Goal: Transaction & Acquisition: Purchase product/service

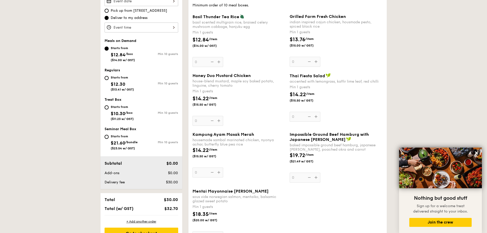
scroll to position [153, 0]
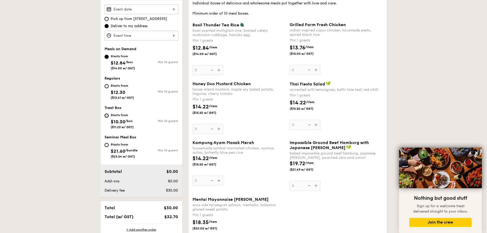
click at [108, 116] on input "Starts from $10.30 /box ($11.23 w/ GST) Min 10 guests" at bounding box center [107, 116] width 4 height 4
radio input "true"
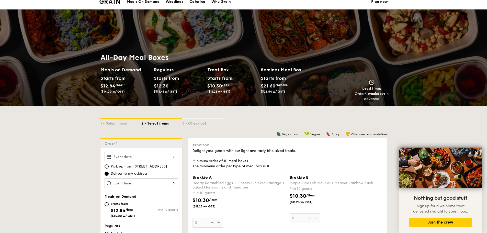
scroll to position [0, 0]
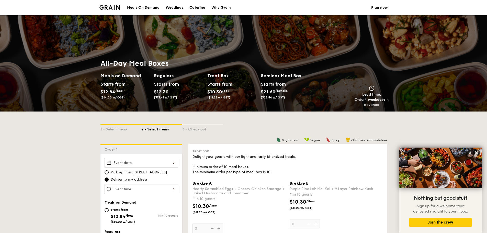
drag, startPoint x: 105, startPoint y: 8, endPoint x: 109, endPoint y: 13, distance: 6.9
click at [105, 8] on img at bounding box center [110, 7] width 21 height 5
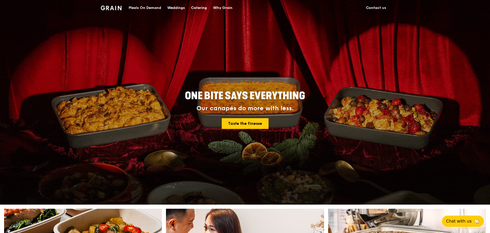
click at [154, 6] on div "Meals On Demand" at bounding box center [145, 7] width 32 height 15
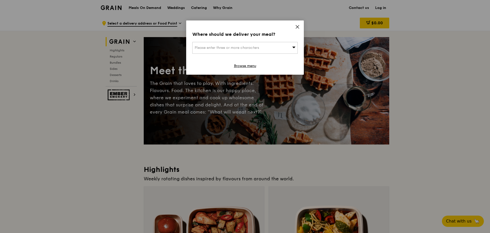
click at [258, 45] on div "Please enter three or more characters" at bounding box center [244, 48] width 105 height 12
type input "1"
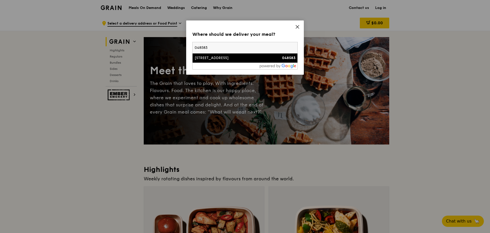
type input "048583"
click at [243, 59] on div "[STREET_ADDRESS]" at bounding box center [233, 58] width 76 height 5
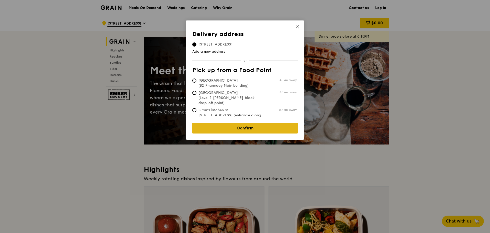
click at [245, 125] on link "Confirm" at bounding box center [244, 128] width 105 height 11
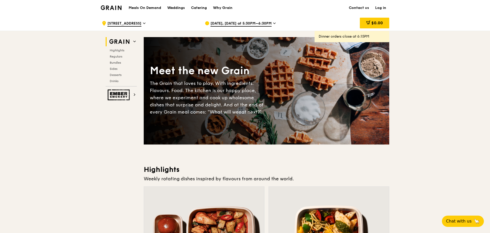
click at [255, 21] on div "[DATE], [DATE] at 5:30PM–6:30PM" at bounding box center [252, 23] width 95 height 15
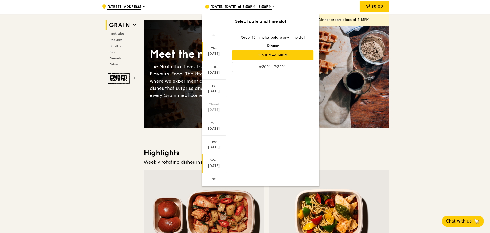
scroll to position [26, 0]
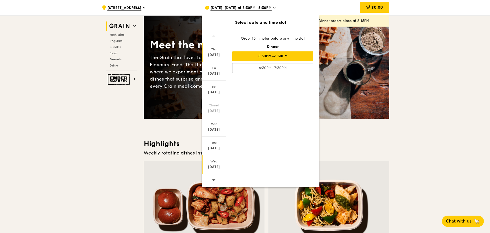
click at [214, 163] on div "Wed" at bounding box center [214, 161] width 23 height 4
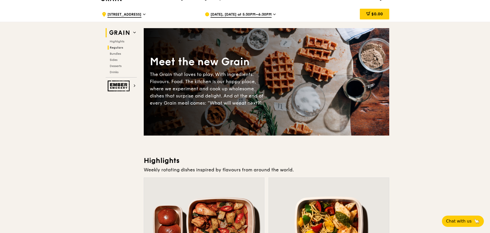
scroll to position [0, 0]
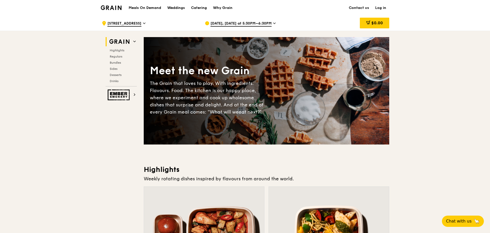
click at [152, 7] on h1 "Meals On Demand" at bounding box center [145, 7] width 32 height 5
click at [196, 8] on div "Catering" at bounding box center [199, 7] width 16 height 15
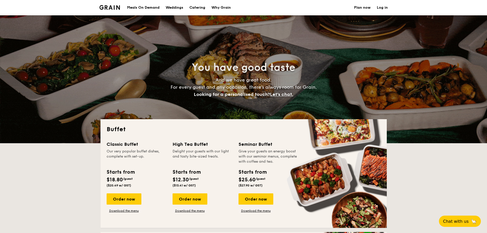
select select
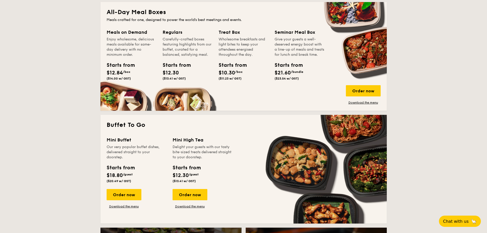
scroll to position [230, 0]
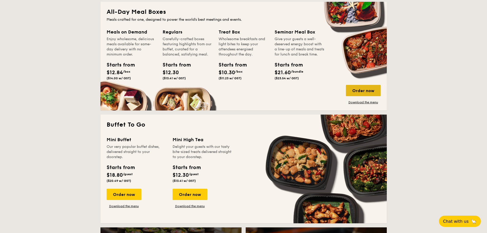
click at [370, 92] on div "Order now" at bounding box center [363, 90] width 35 height 11
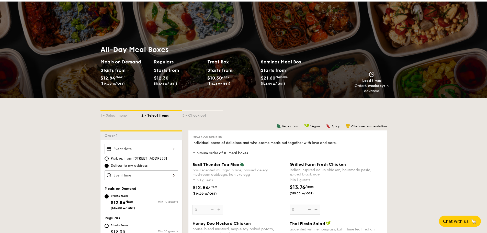
scroll to position [26, 0]
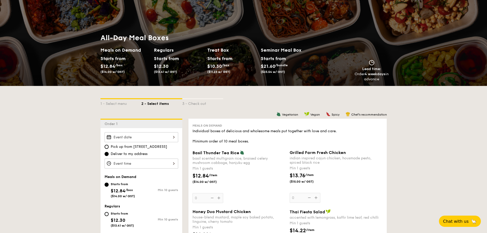
click at [131, 135] on div at bounding box center [142, 137] width 74 height 10
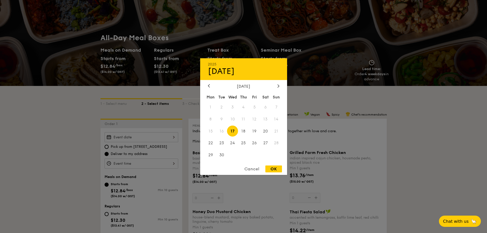
click at [235, 130] on span "17" at bounding box center [232, 131] width 11 height 11
click at [276, 169] on div "OK" at bounding box center [274, 169] width 17 height 7
type input "Sep 17, 2025"
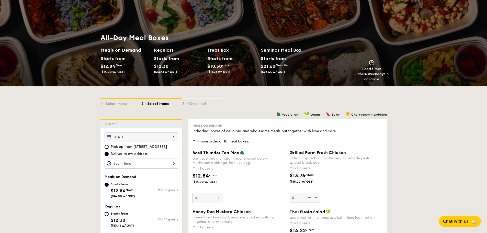
click at [150, 161] on div at bounding box center [243, 116] width 487 height 233
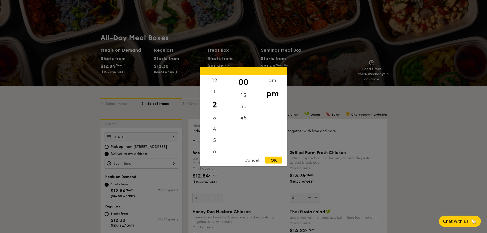
click at [150, 162] on div "12 1 2 3 4 5 6 7 8 9 10 11 00 15 30 45 am pm Cancel OK" at bounding box center [142, 164] width 74 height 10
click at [213, 128] on div "4" at bounding box center [214, 130] width 29 height 15
click at [276, 157] on div "OK" at bounding box center [274, 160] width 17 height 7
type input "4:00PM"
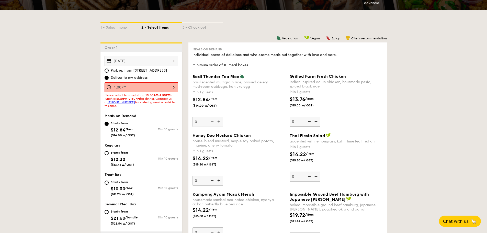
scroll to position [102, 0]
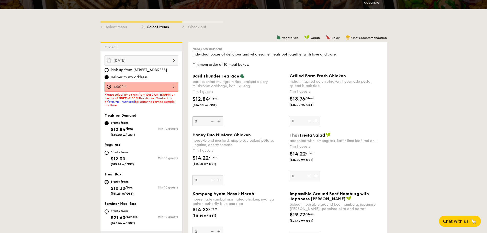
click at [107, 180] on input "Starts from $10.30 /box ($11.23 w/ GST) Min 10 guests" at bounding box center [107, 182] width 4 height 4
radio input "true"
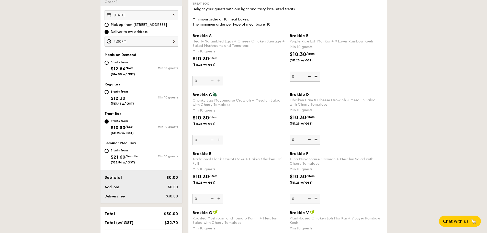
scroll to position [0, 0]
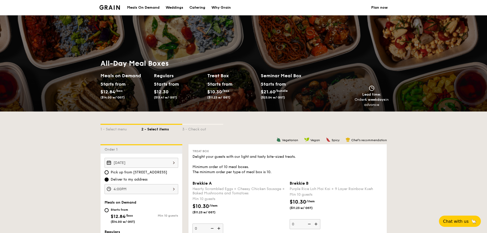
click at [199, 5] on div "Catering" at bounding box center [198, 7] width 16 height 15
select select
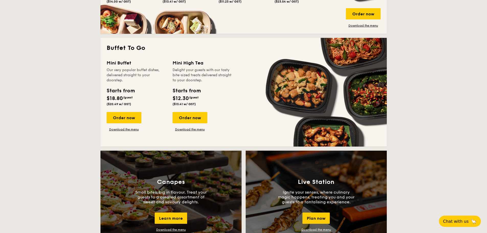
scroll to position [205, 0]
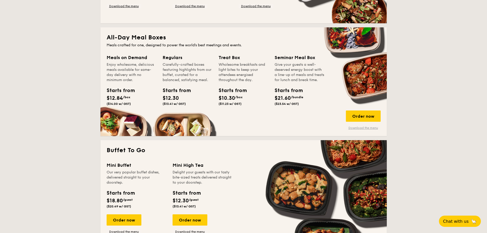
click at [351, 128] on link "Download the menu" at bounding box center [363, 128] width 35 height 4
click at [355, 114] on div "Order now" at bounding box center [363, 116] width 35 height 11
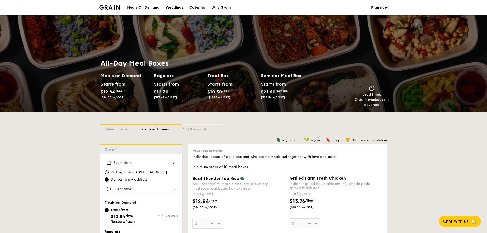
scroll to position [102, 0]
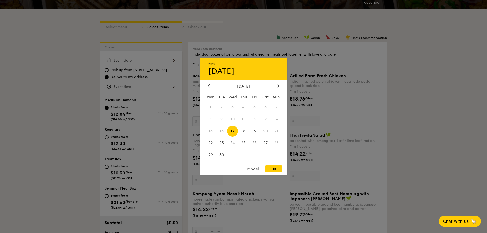
click at [125, 58] on div "2025 Sep 17 September 2025 Mon Tue Wed Thu Fri Sat Sun 1 2 3 4 5 6 7 8 9 10 11 …" at bounding box center [142, 61] width 74 height 10
click at [108, 164] on div at bounding box center [243, 116] width 487 height 233
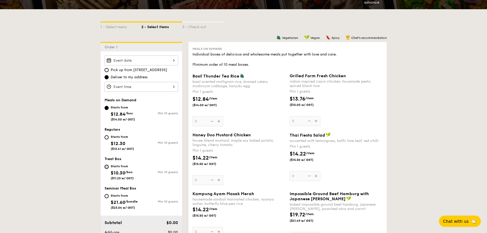
click at [108, 167] on input "Starts from $10.30 /box ($11.23 w/ GST) Min 10 guests" at bounding box center [107, 167] width 4 height 4
radio input "true"
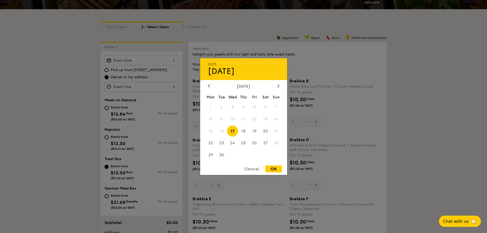
click at [127, 59] on div "2025 Sep 17 September 2025 Mon Tue Wed Thu Fri Sat Sun 1 2 3 4 5 6 7 8 9 10 11 …" at bounding box center [142, 61] width 74 height 10
click at [228, 130] on span "17" at bounding box center [232, 131] width 11 height 11
drag, startPoint x: 271, startPoint y: 169, endPoint x: 76, endPoint y: 89, distance: 210.2
click at [271, 170] on div "OK" at bounding box center [274, 169] width 17 height 7
type input "Sep 17, 2025"
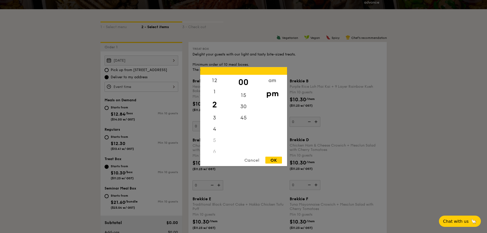
click at [118, 84] on div "12 1 2 3 4 5 6 7 8 9 10 11 00 15 30 45 am pm Cancel OK" at bounding box center [142, 87] width 74 height 10
click at [216, 131] on div "4" at bounding box center [214, 130] width 29 height 15
click at [276, 160] on div "OK" at bounding box center [274, 160] width 17 height 7
type input "4:00PM"
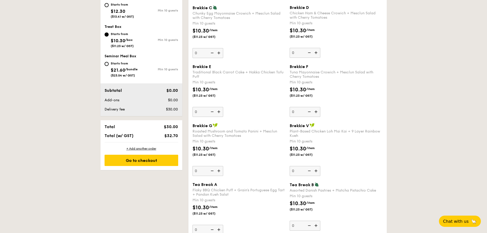
scroll to position [205, 0]
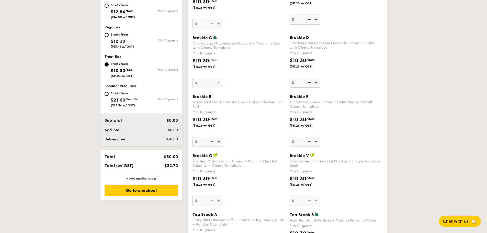
click at [221, 83] on img at bounding box center [220, 83] width 8 height 10
click at [221, 83] on input "0" at bounding box center [208, 83] width 31 height 10
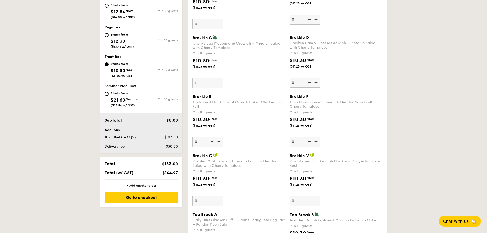
click at [204, 82] on input "10" at bounding box center [208, 83] width 31 height 10
type input "10"
click at [238, 85] on div "Brekkie C Chunky Egg Mayonnaise Crowich + Mesclun Salad with Cherry Tomatoes Mi…" at bounding box center [239, 61] width 93 height 53
click at [223, 85] on input "10" at bounding box center [208, 83] width 31 height 10
type input "10"
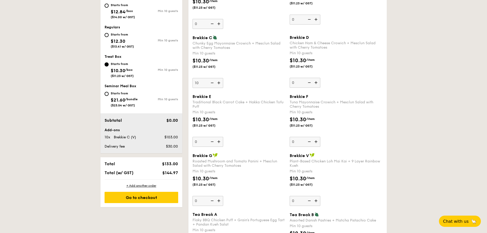
click at [259, 86] on div "Brekkie C Chunky Egg Mayonnaise Crowich + Mesclun Salad with Cherry Tomatoes Mi…" at bounding box center [239, 61] width 93 height 53
click at [223, 86] on input "10" at bounding box center [208, 83] width 31 height 10
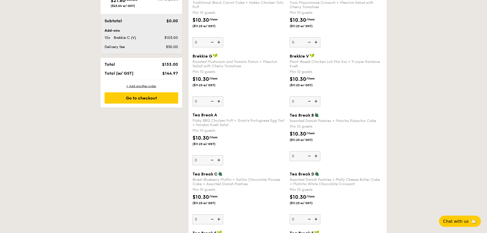
scroll to position [333, 0]
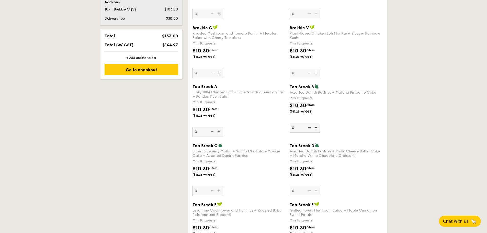
click at [250, 115] on div "$10.30 /item ($11.23 w/ GST)" at bounding box center [239, 115] width 97 height 18
click at [223, 127] on input "0" at bounding box center [208, 132] width 31 height 10
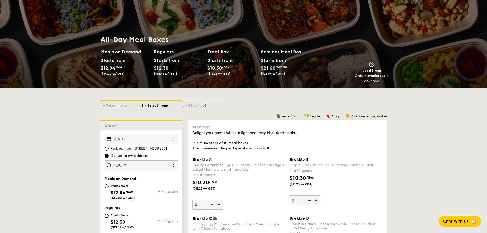
scroll to position [0, 0]
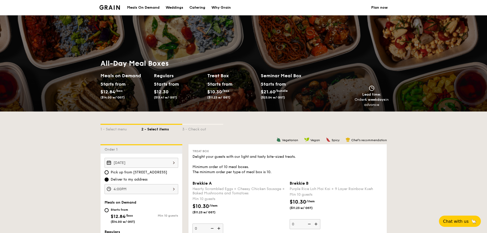
click at [381, 7] on link "Plan now" at bounding box center [379, 7] width 17 height 15
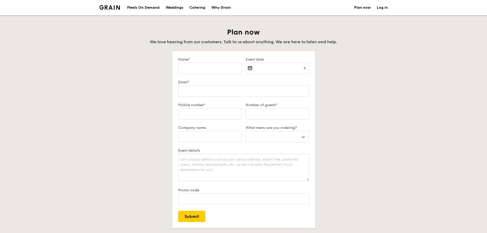
select select
click at [199, 9] on div "Catering" at bounding box center [198, 7] width 16 height 15
select select
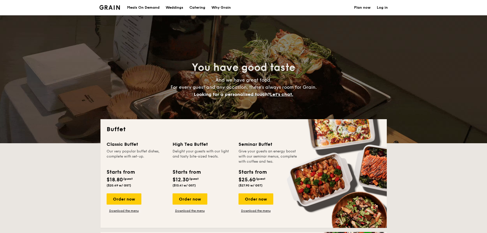
click at [226, 7] on div "Why Grain" at bounding box center [221, 7] width 19 height 15
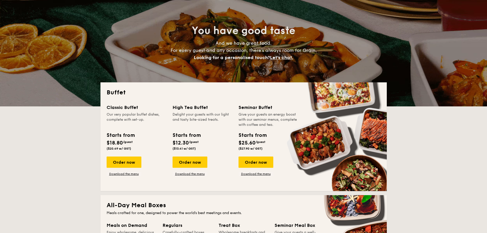
scroll to position [102, 0]
